Goal: Subscribe to service/newsletter

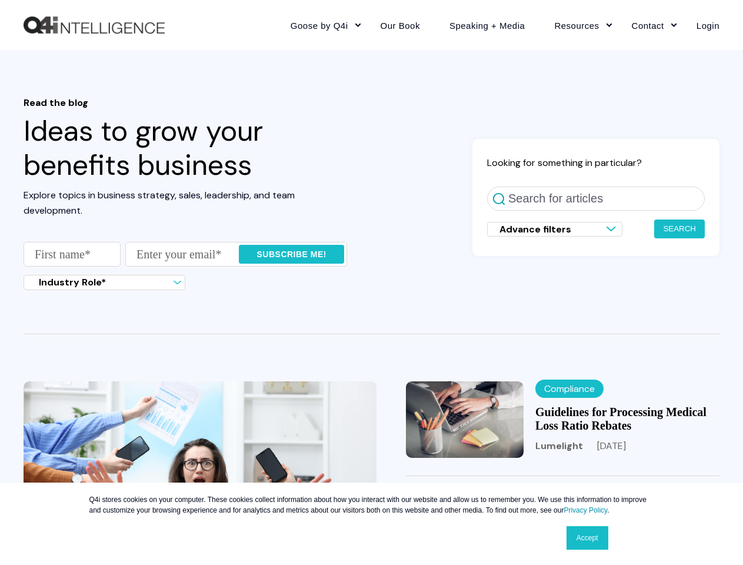
click at [185, 269] on fieldset "Enter First name * Enter your email *" at bounding box center [186, 258] width 324 height 33
click at [291, 254] on input "Subscribe me!" at bounding box center [291, 254] width 105 height 19
click at [555, 229] on span "Advance filters" at bounding box center [535, 229] width 72 height 12
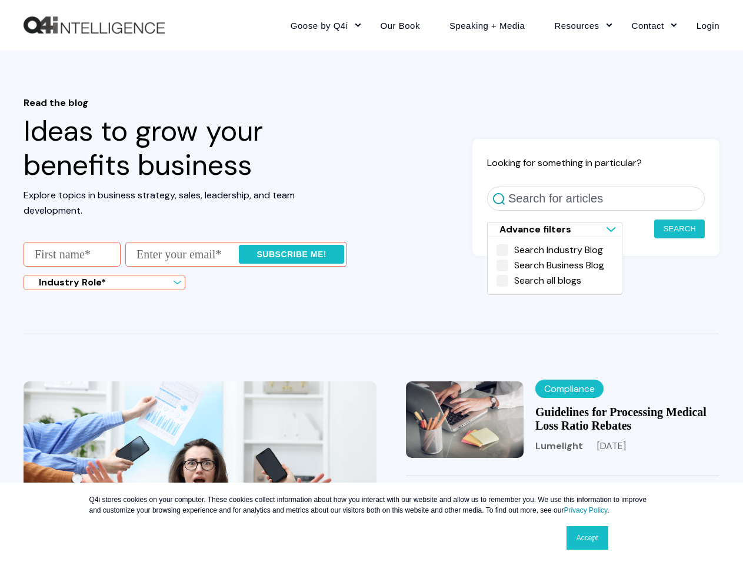
click at [679, 229] on button "Search" at bounding box center [679, 228] width 51 height 19
